Goal: Check status: Check status

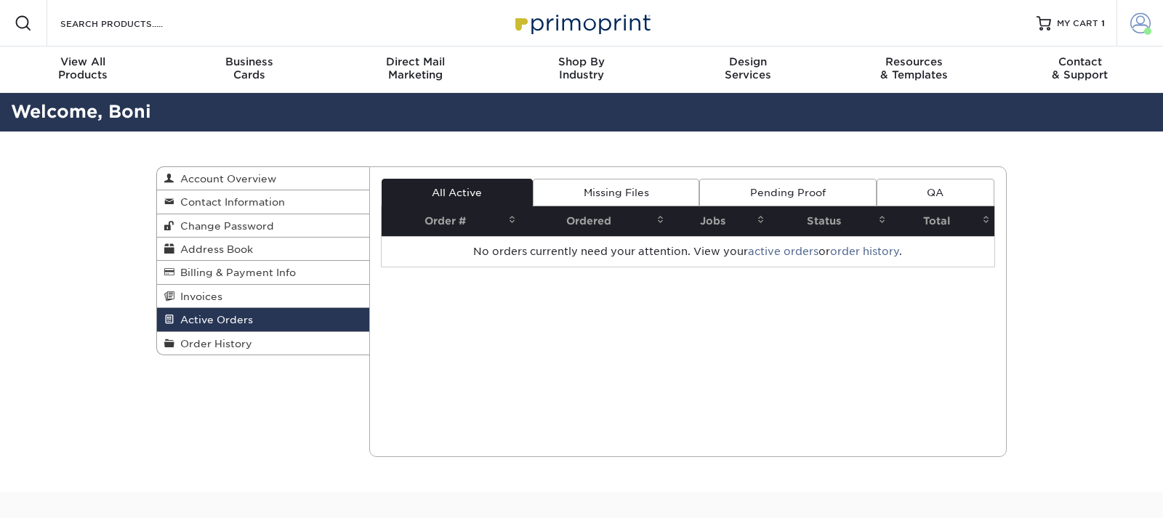
click at [1142, 20] on span at bounding box center [1141, 23] width 20 height 20
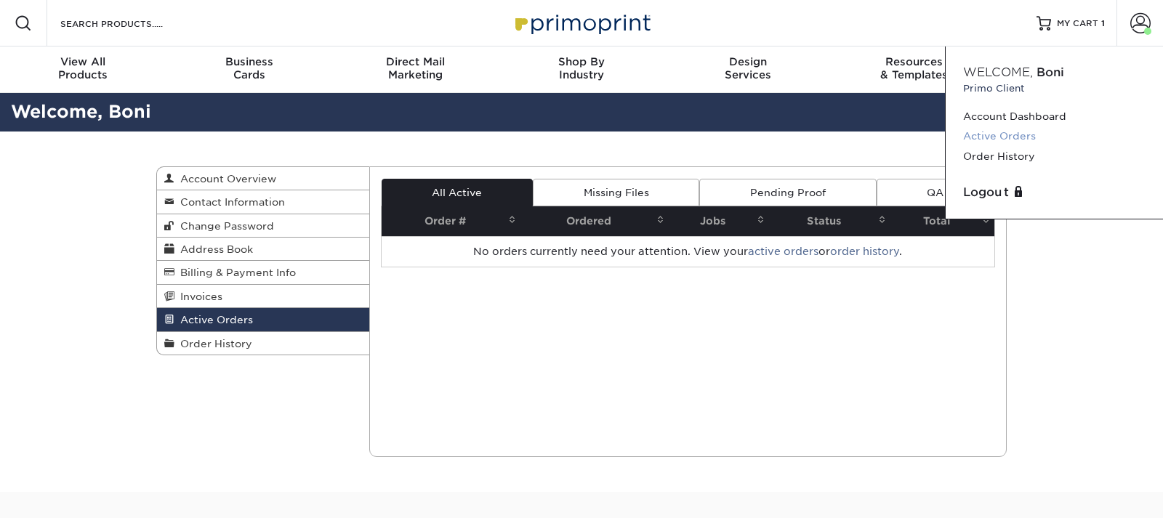
click at [993, 135] on link "Active Orders" at bounding box center [1054, 137] width 183 height 20
click at [1087, 285] on div "Active Orders Account Overview Contact Information Change Password Address Book…" at bounding box center [581, 312] width 1163 height 361
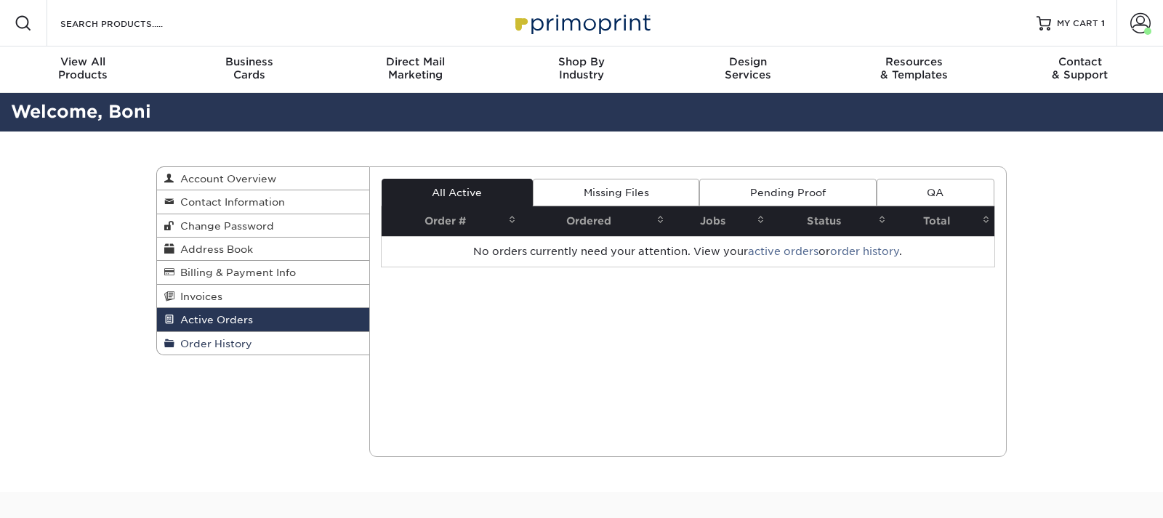
click at [201, 343] on span "Order History" at bounding box center [214, 344] width 78 height 12
